Goal: Task Accomplishment & Management: Manage account settings

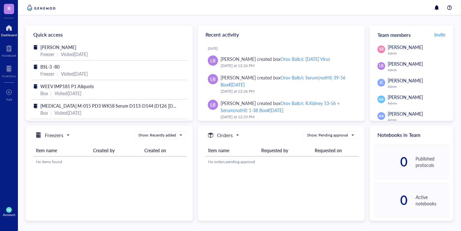
click at [12, 32] on div at bounding box center [9, 28] width 16 height 10
click at [11, 69] on div at bounding box center [9, 69] width 14 height 10
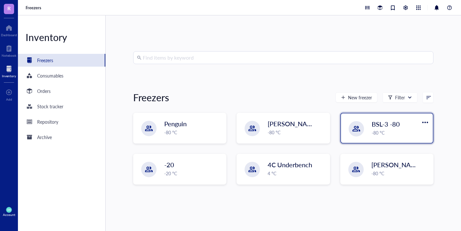
click at [373, 139] on div "BSL-3 -80 -80 °C" at bounding box center [387, 127] width 92 height 29
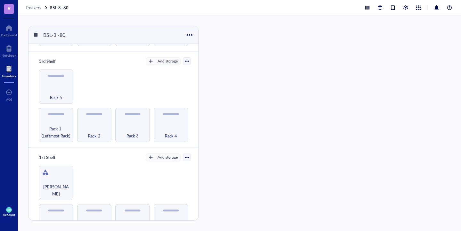
scroll to position [198, 0]
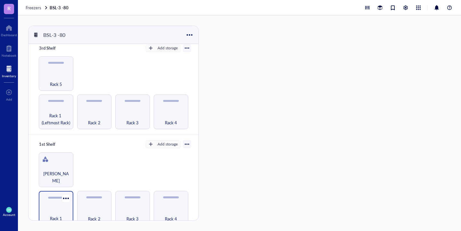
click at [57, 208] on div "Rack 1" at bounding box center [56, 215] width 28 height 14
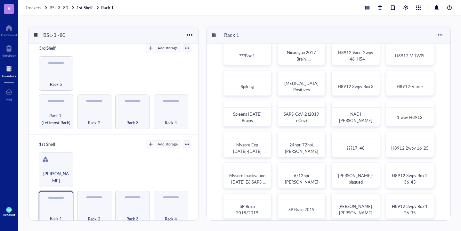
scroll to position [18, 0]
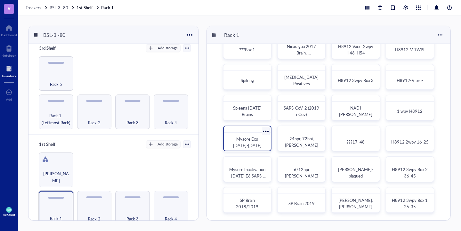
click at [266, 131] on div at bounding box center [265, 130] width 9 height 9
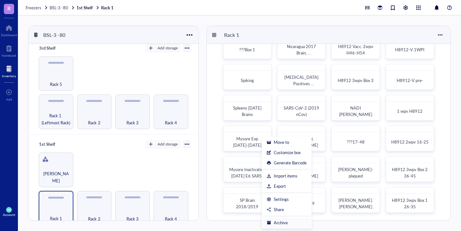
click at [282, 222] on div "Archive" at bounding box center [281, 223] width 14 height 6
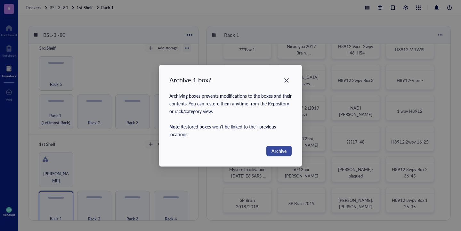
click at [272, 153] on span "Archive" at bounding box center [278, 150] width 15 height 7
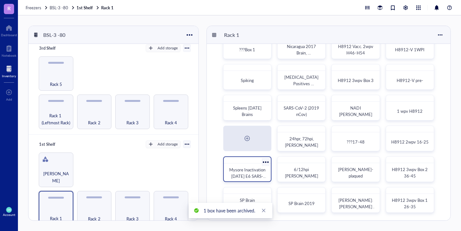
click at [266, 164] on div at bounding box center [265, 161] width 9 height 9
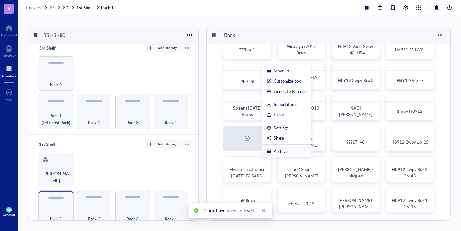
click at [271, 150] on div at bounding box center [269, 151] width 4 height 4
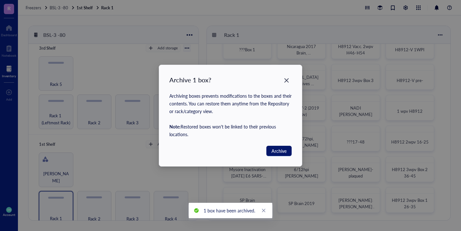
click at [271, 150] on button "Archive" at bounding box center [278, 151] width 25 height 10
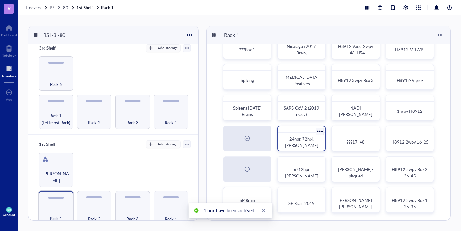
click at [320, 133] on div at bounding box center [319, 130] width 9 height 9
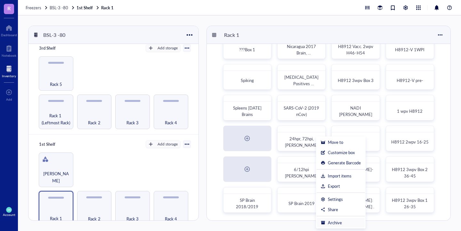
click at [332, 225] on div "Archive" at bounding box center [335, 223] width 14 height 6
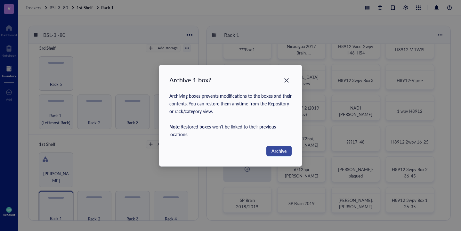
click at [278, 150] on span "Archive" at bounding box center [278, 150] width 15 height 7
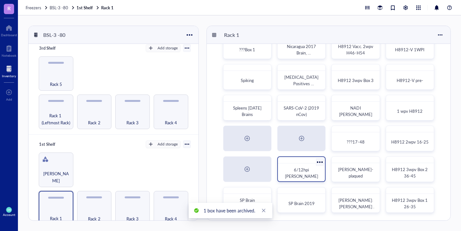
click at [320, 162] on div at bounding box center [319, 161] width 9 height 9
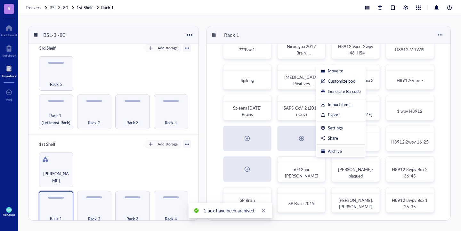
click at [328, 151] on div "Archive" at bounding box center [335, 151] width 14 height 6
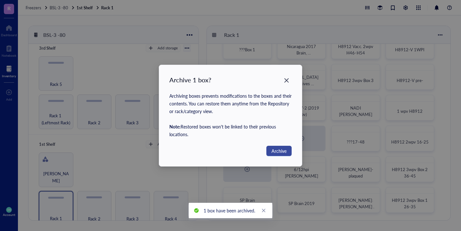
click at [280, 151] on span "Archive" at bounding box center [278, 150] width 15 height 7
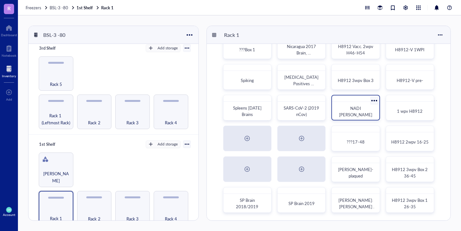
click at [373, 98] on div at bounding box center [373, 100] width 9 height 9
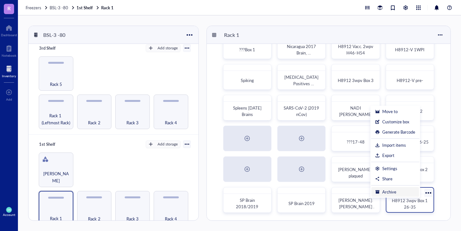
click at [388, 189] on div "Archive" at bounding box center [389, 192] width 14 height 6
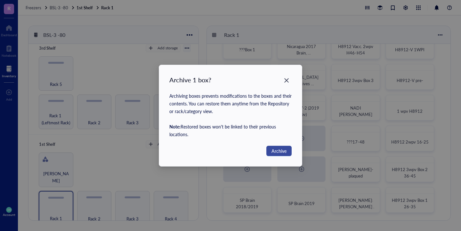
click at [267, 152] on button "Archive" at bounding box center [278, 151] width 25 height 10
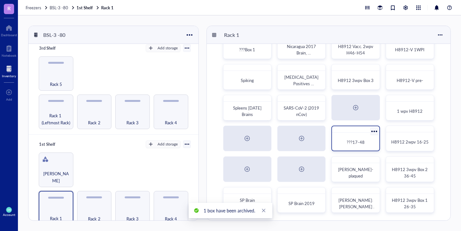
click at [372, 131] on div at bounding box center [373, 130] width 9 height 9
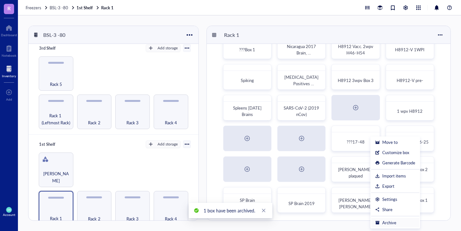
click at [396, 221] on div "Archive" at bounding box center [389, 223] width 14 height 6
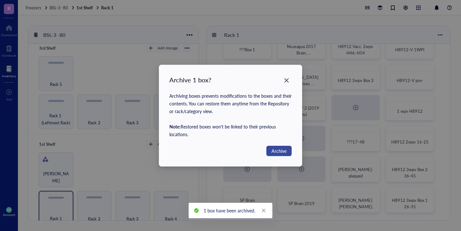
click at [286, 152] on span "Archive" at bounding box center [278, 150] width 15 height 7
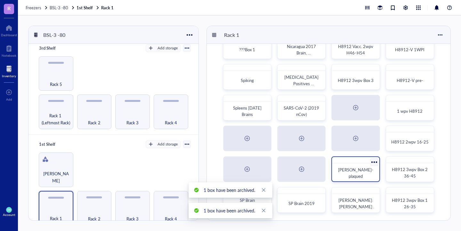
click at [374, 161] on div at bounding box center [373, 161] width 9 height 9
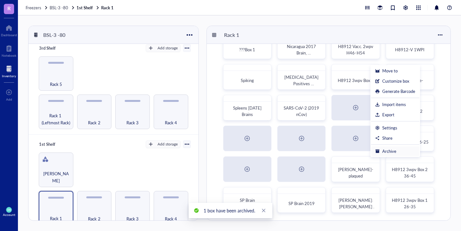
click at [385, 151] on div "Archive" at bounding box center [389, 151] width 14 height 6
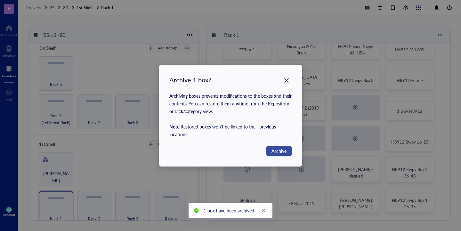
click at [270, 151] on button "Archive" at bounding box center [278, 151] width 25 height 10
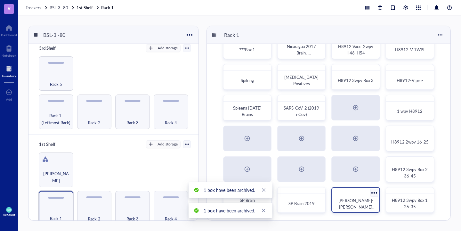
click at [374, 191] on div at bounding box center [373, 192] width 9 height 9
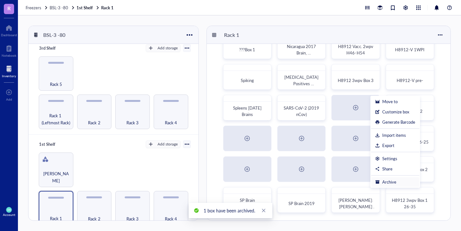
click at [379, 180] on div at bounding box center [377, 182] width 4 height 4
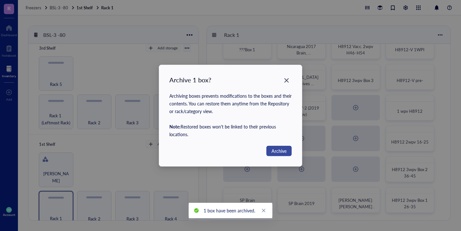
click at [284, 150] on span "Archive" at bounding box center [278, 150] width 15 height 7
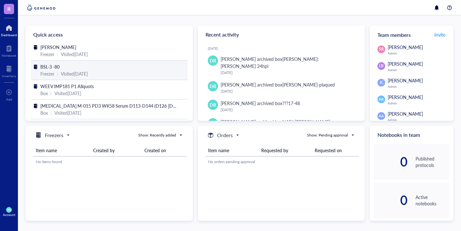
click at [52, 64] on span "BSL-3 -80" at bounding box center [49, 66] width 19 height 6
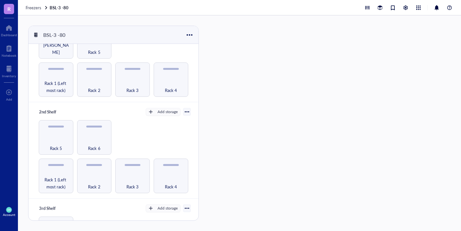
scroll to position [70, 0]
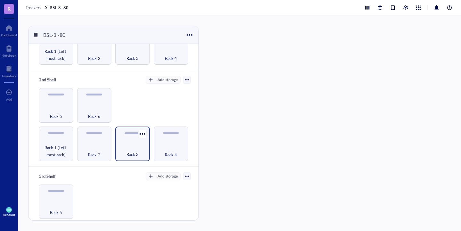
click at [131, 144] on div "Rack 3" at bounding box center [132, 151] width 28 height 14
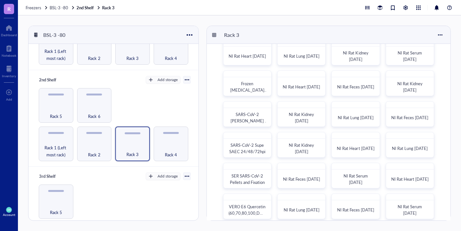
scroll to position [18, 0]
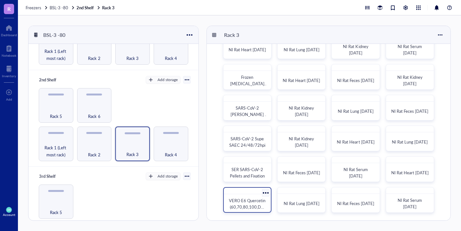
click at [266, 192] on div at bounding box center [265, 192] width 9 height 9
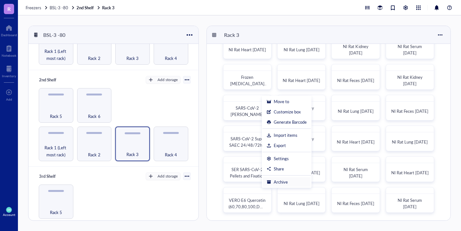
click at [278, 180] on div "Archive" at bounding box center [281, 182] width 14 height 6
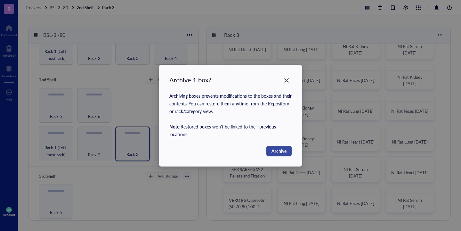
click at [281, 154] on span "Archive" at bounding box center [278, 150] width 15 height 7
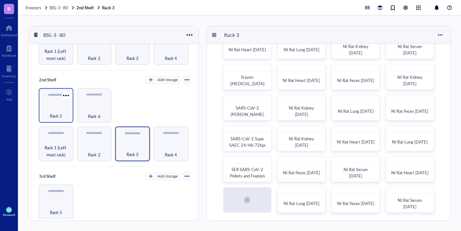
click at [64, 115] on div "Rack 5" at bounding box center [56, 112] width 28 height 14
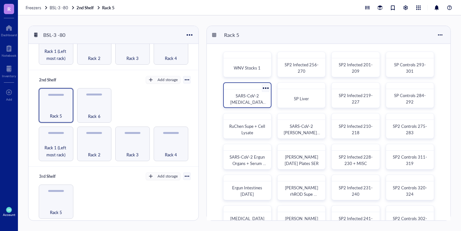
click at [266, 88] on div at bounding box center [265, 87] width 9 height 9
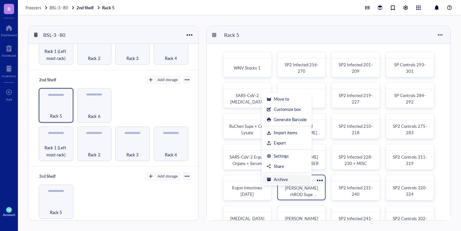
click at [289, 179] on div "Archive" at bounding box center [287, 179] width 40 height 6
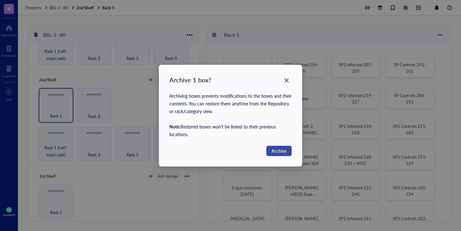
click at [281, 154] on button "Archive" at bounding box center [278, 151] width 25 height 10
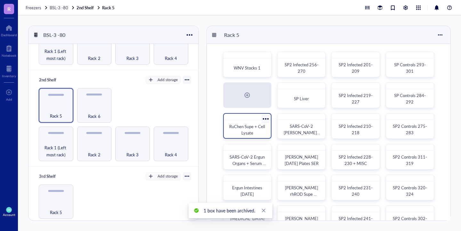
click at [268, 118] on div at bounding box center [265, 118] width 9 height 9
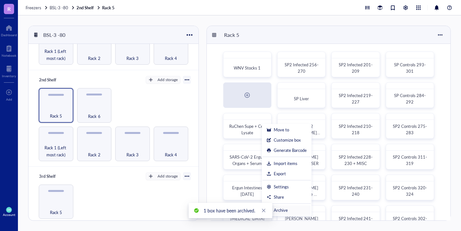
click at [290, 212] on div "Archive" at bounding box center [287, 210] width 40 height 6
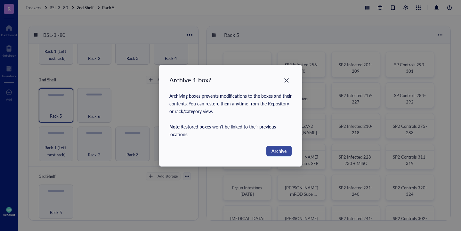
click at [280, 148] on span "Archive" at bounding box center [278, 150] width 15 height 7
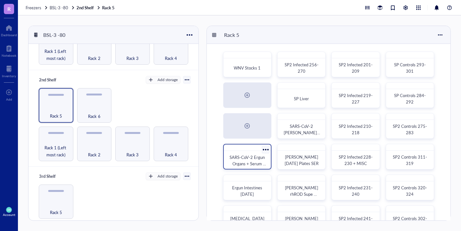
click at [266, 149] on div at bounding box center [265, 149] width 9 height 9
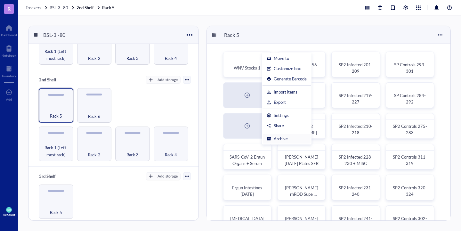
click at [274, 139] on div "Archive" at bounding box center [281, 139] width 14 height 6
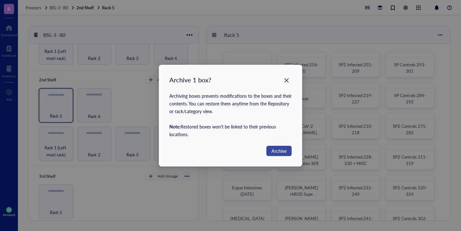
click at [271, 152] on span "Archive" at bounding box center [278, 150] width 15 height 7
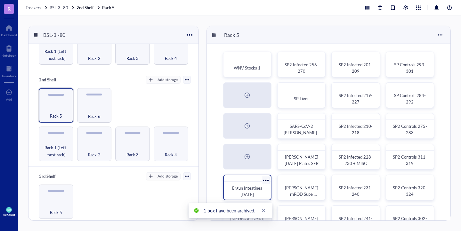
click at [263, 180] on div at bounding box center [265, 179] width 9 height 9
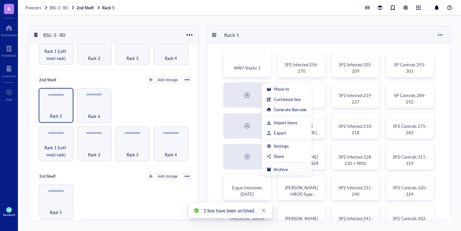
click at [275, 169] on div "Archive" at bounding box center [281, 169] width 14 height 6
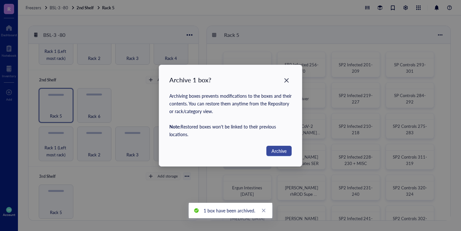
click at [279, 152] on span "Archive" at bounding box center [278, 150] width 15 height 7
